Goal: Task Accomplishment & Management: Manage account settings

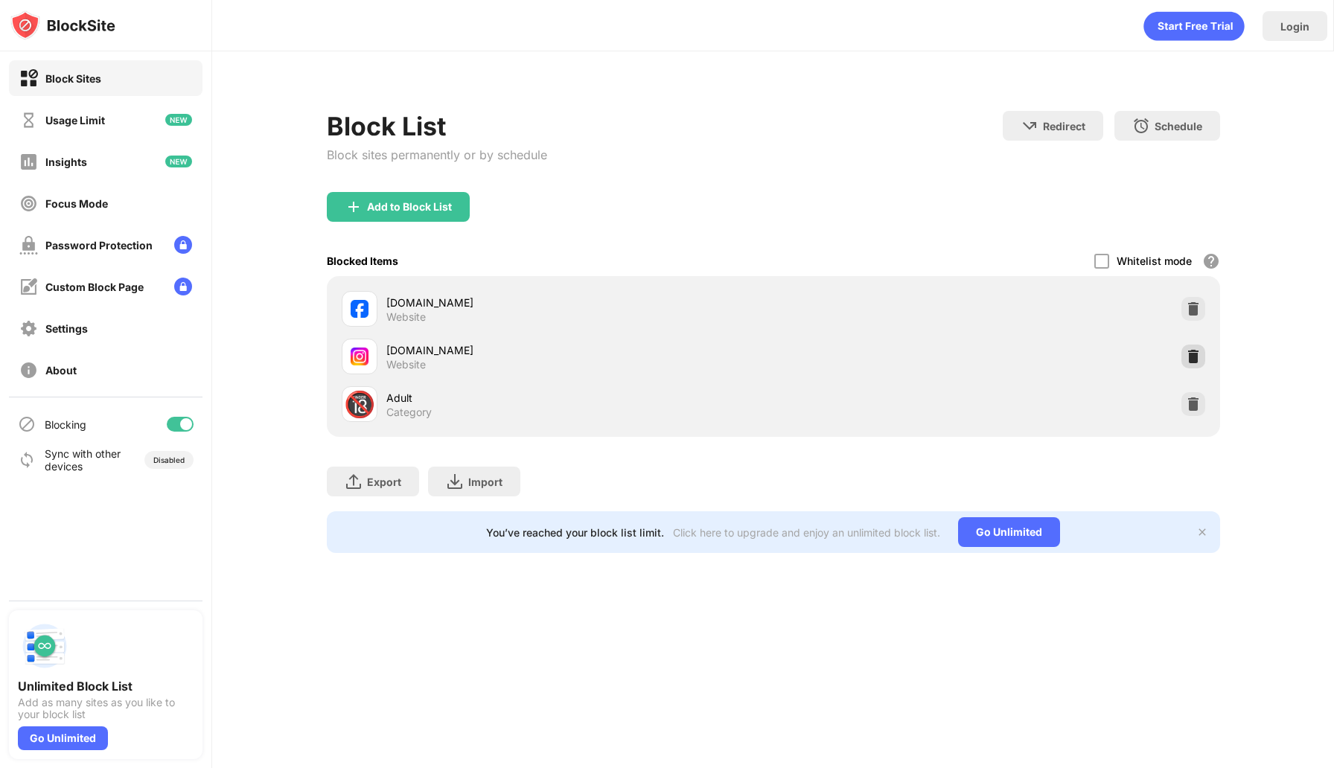
click at [1198, 354] on img at bounding box center [1193, 356] width 15 height 15
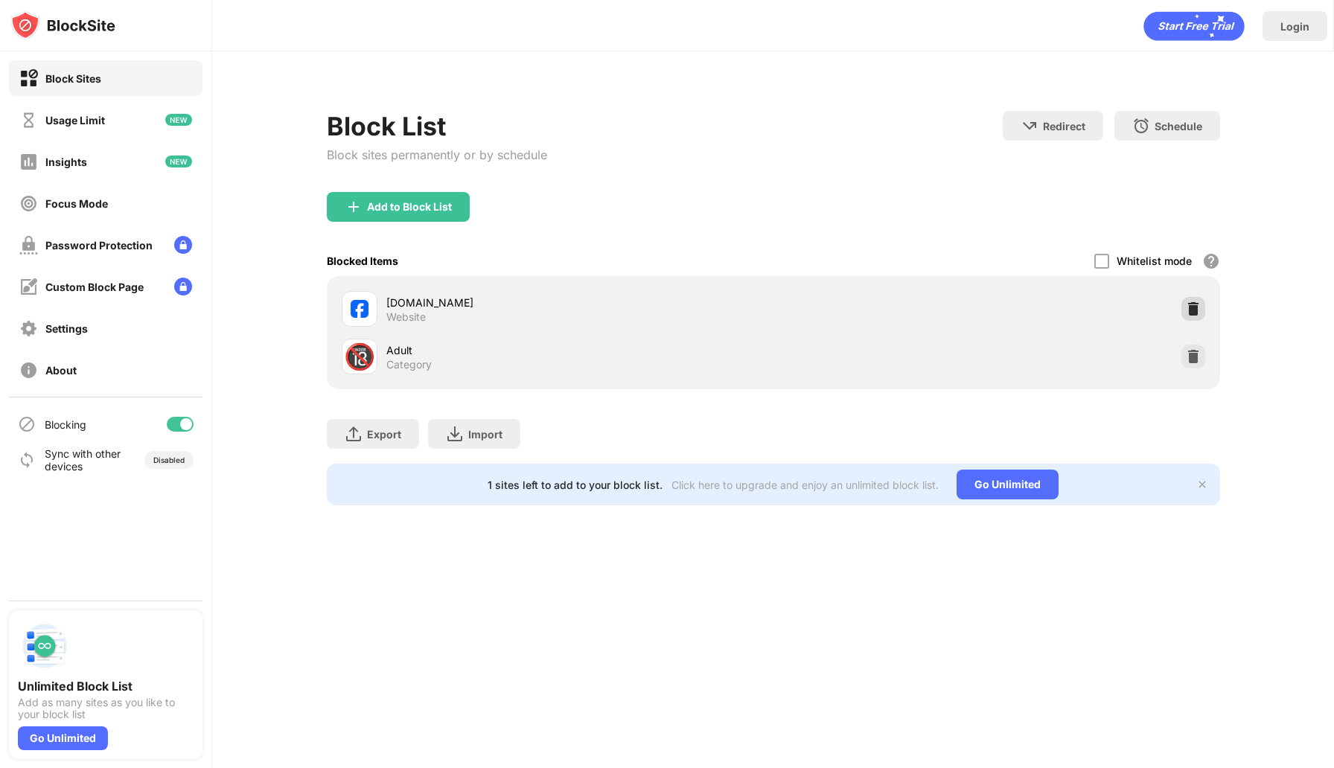
click at [1194, 313] on img at bounding box center [1193, 309] width 15 height 15
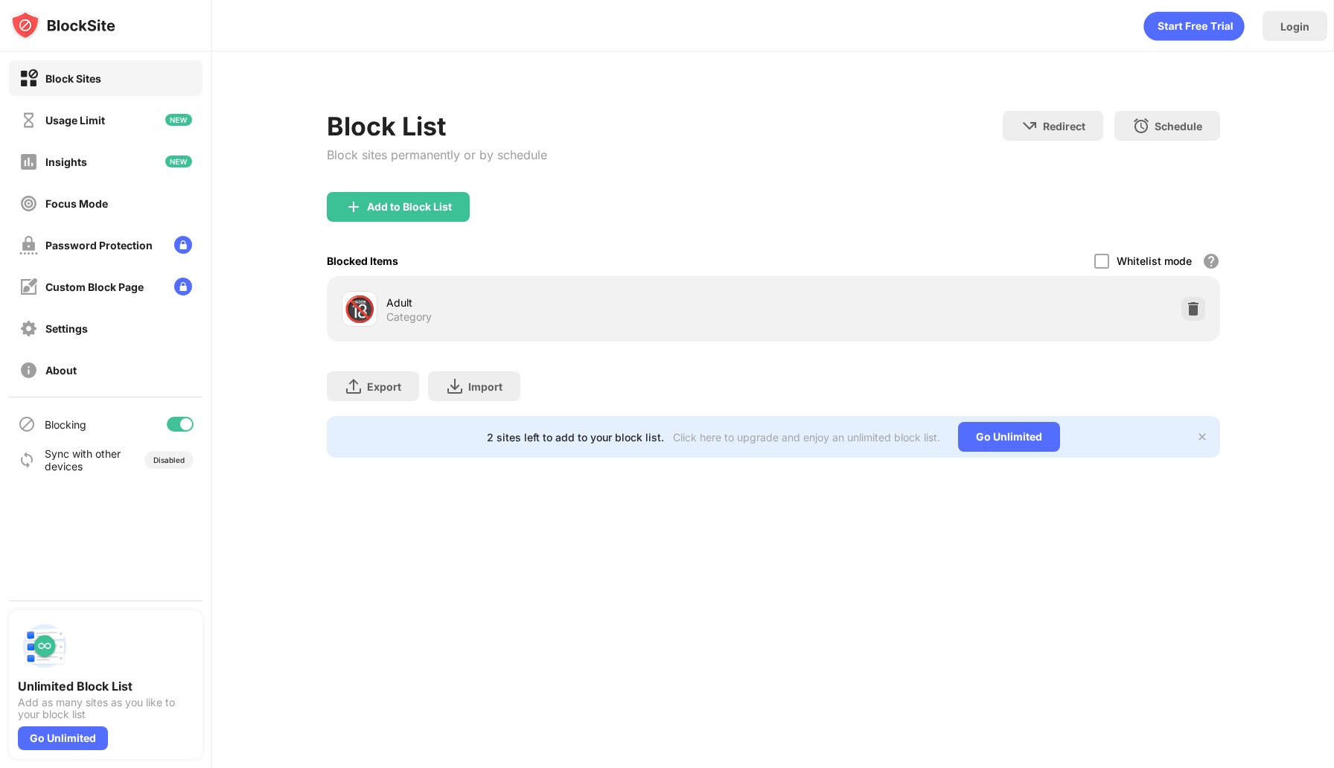
click at [452, 214] on div "Add to Block List" at bounding box center [398, 207] width 143 height 30
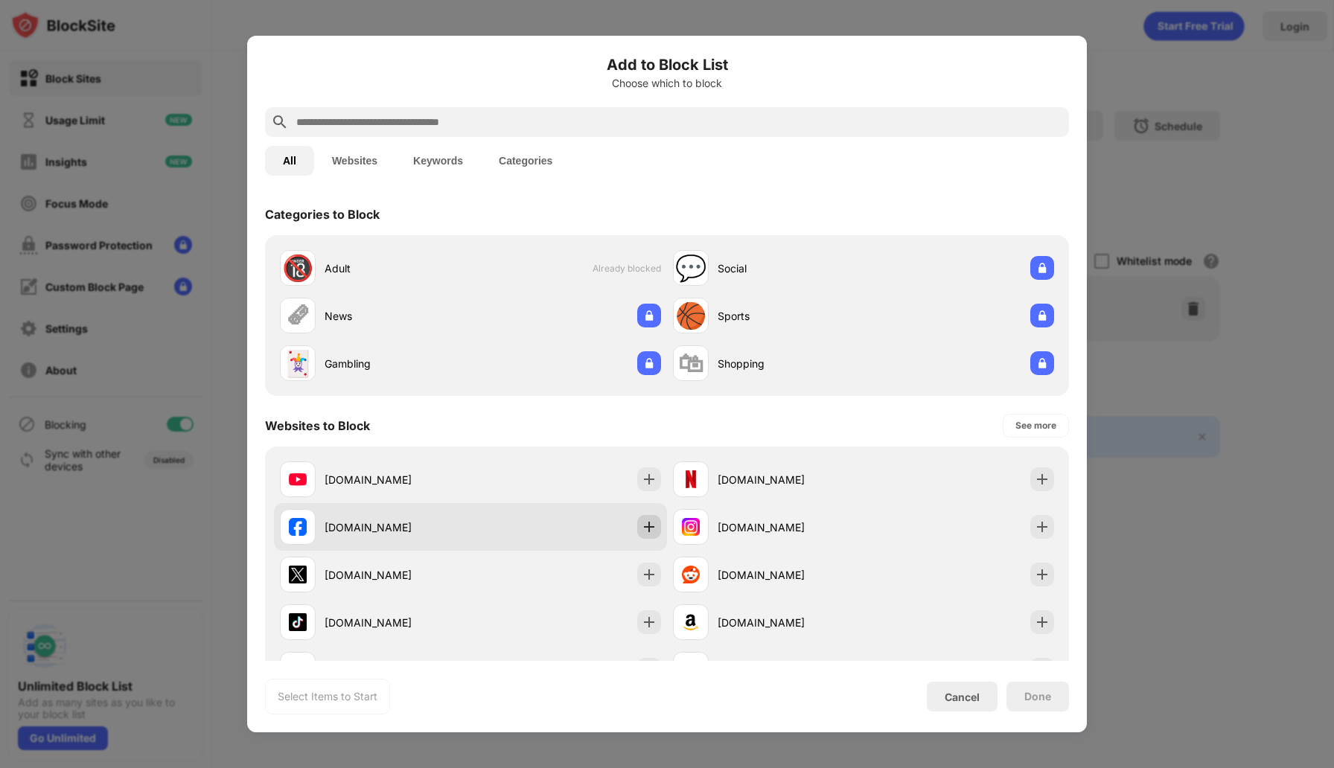
click at [646, 532] on img at bounding box center [649, 527] width 15 height 15
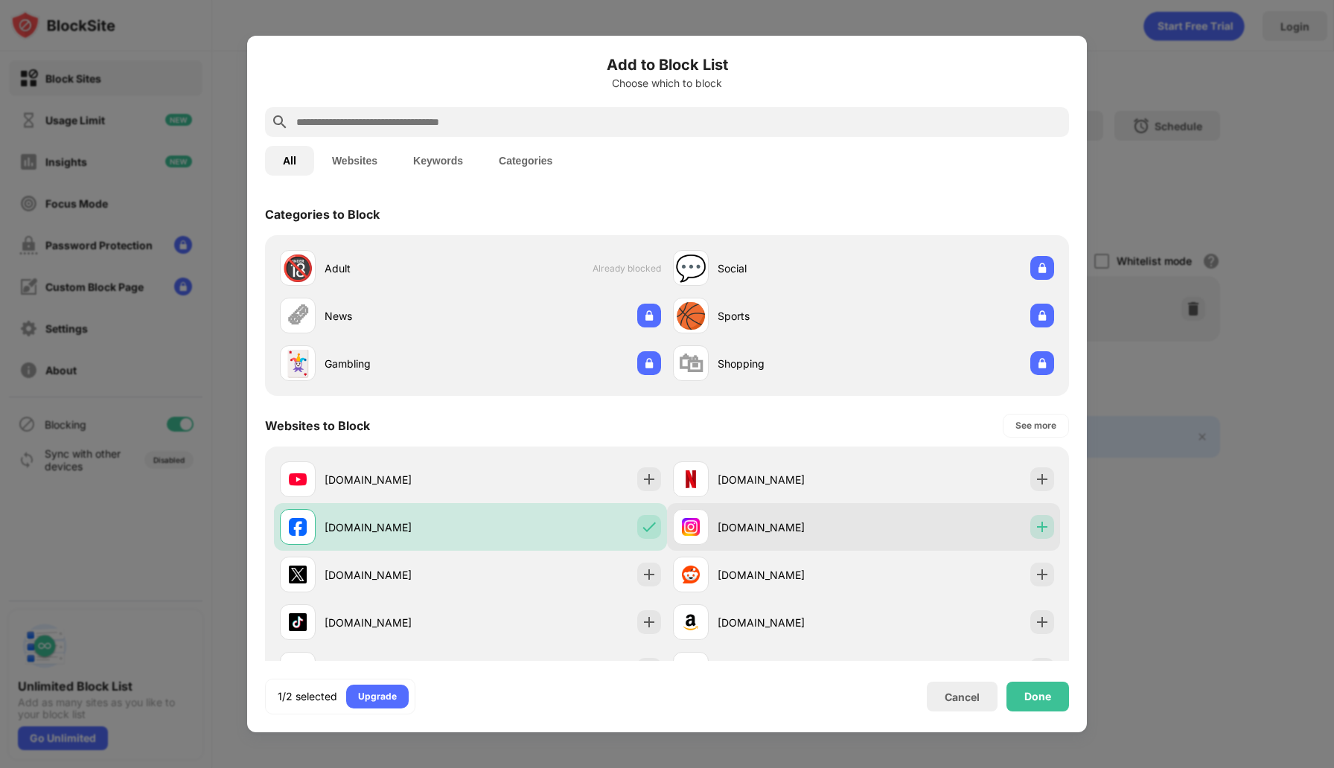
click at [1044, 522] on img at bounding box center [1042, 527] width 15 height 15
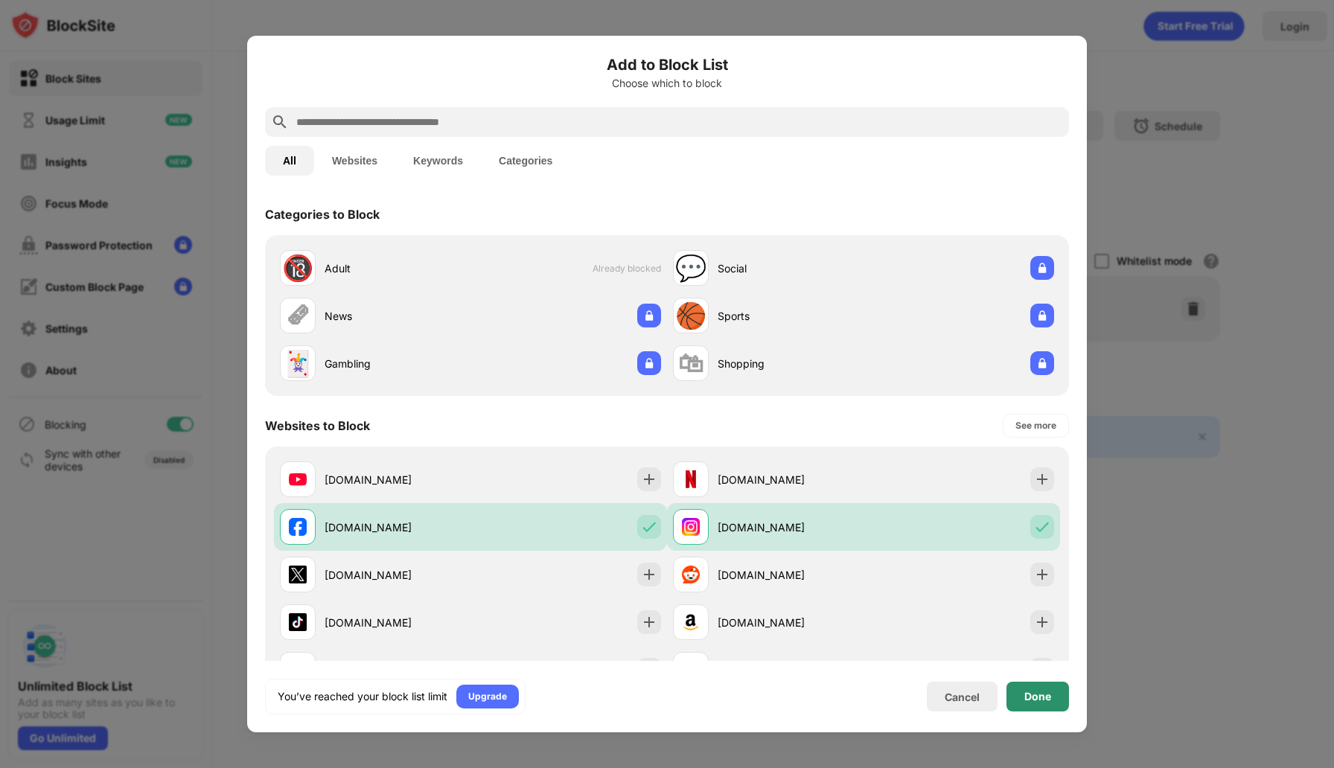
click at [1043, 689] on div "Done" at bounding box center [1038, 697] width 63 height 30
